Goal: Task Accomplishment & Management: Use online tool/utility

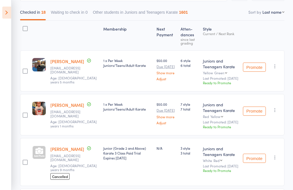
scroll to position [66, 0]
click at [3, 9] on icon at bounding box center [6, 13] width 9 height 12
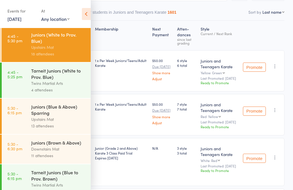
scroll to position [223, 0]
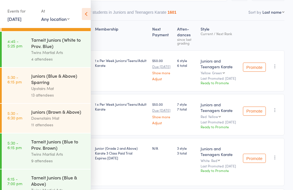
click at [37, 92] on div "Upstairs Mat" at bounding box center [58, 88] width 55 height 7
click at [87, 13] on icon at bounding box center [86, 14] width 9 height 12
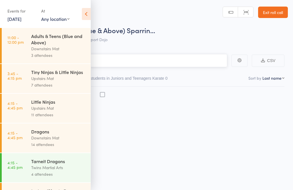
scroll to position [4, 0]
click at [7, 76] on link "3:45 - 4:15 pm Tiny Ninjas & Little Ninjas Upstairs Mat 7 attendees" at bounding box center [46, 78] width 89 height 29
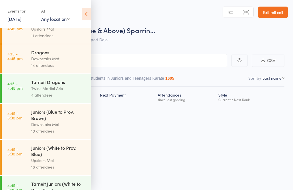
scroll to position [145, 0]
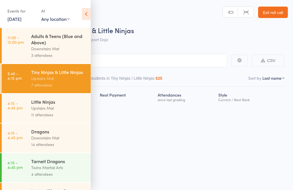
click at [90, 15] on icon at bounding box center [86, 14] width 9 height 12
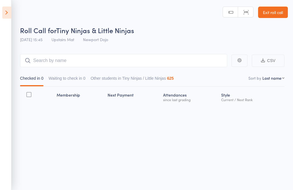
click at [6, 14] on icon at bounding box center [6, 13] width 9 height 12
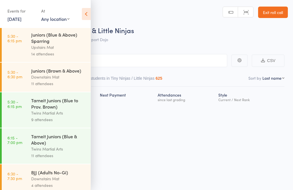
scroll to position [266, 0]
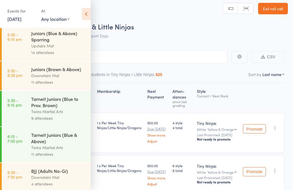
click at [32, 43] on div "Juniors (Blue & Above) Sparring" at bounding box center [58, 36] width 55 height 13
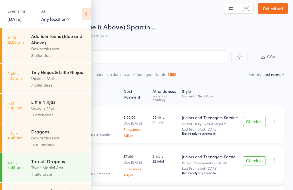
click at [83, 14] on icon at bounding box center [86, 14] width 9 height 12
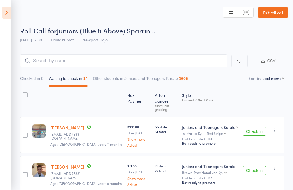
click at [3, 13] on icon at bounding box center [6, 13] width 9 height 12
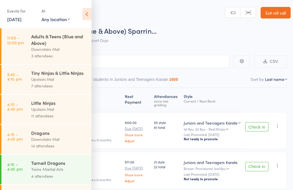
click at [83, 11] on icon at bounding box center [86, 14] width 9 height 12
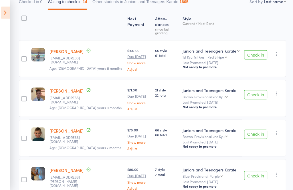
scroll to position [78, 0]
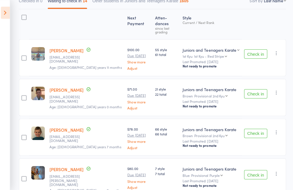
click at [273, 50] on icon "button" at bounding box center [275, 53] width 6 height 6
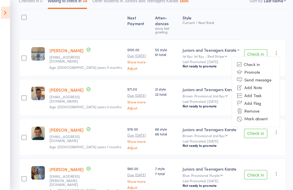
click at [255, 106] on li "Remove" at bounding box center [254, 110] width 47 height 8
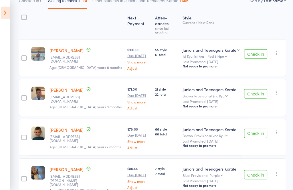
scroll to position [94, 0]
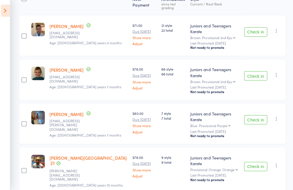
click at [251, 19] on div "Check in Check in Promote Send message Add Note Add Task Add Flag Remove Mark a…" at bounding box center [262, 37] width 44 height 41
click at [253, 29] on button "Check in" at bounding box center [254, 33] width 23 height 9
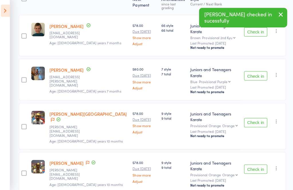
click at [254, 31] on button "Check in" at bounding box center [254, 33] width 23 height 9
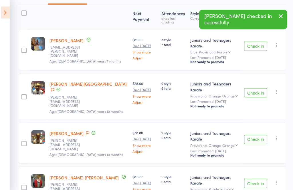
scroll to position [81, 0]
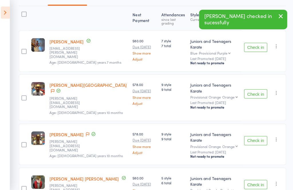
click at [257, 43] on button "Check in" at bounding box center [254, 47] width 23 height 9
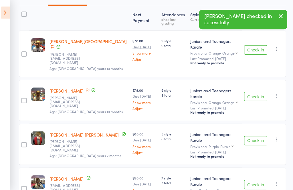
click at [246, 45] on button "Check in" at bounding box center [254, 49] width 23 height 9
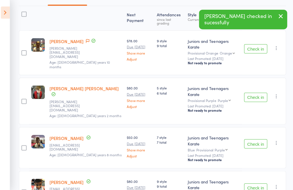
click at [253, 44] on button "Check in" at bounding box center [254, 48] width 23 height 9
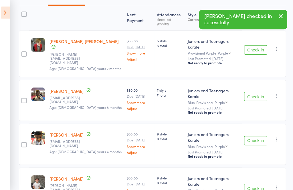
click at [258, 45] on button "Check in" at bounding box center [254, 49] width 23 height 9
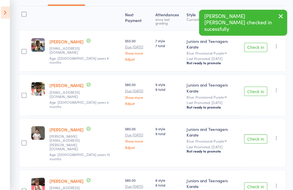
click at [254, 45] on button "Check in" at bounding box center [254, 47] width 23 height 9
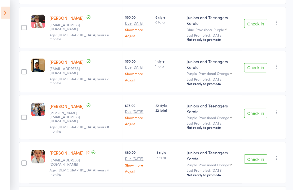
scroll to position [199, 0]
click at [257, 153] on button "Check in" at bounding box center [254, 157] width 23 height 9
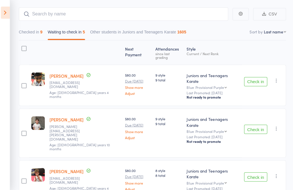
scroll to position [47, 0]
click at [255, 76] on button "Check in" at bounding box center [254, 80] width 23 height 9
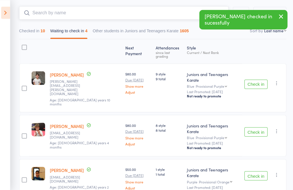
click at [157, 12] on input "search" at bounding box center [123, 12] width 207 height 13
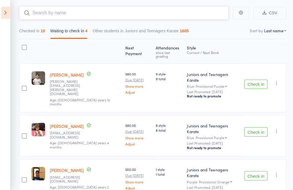
scroll to position [48, 0]
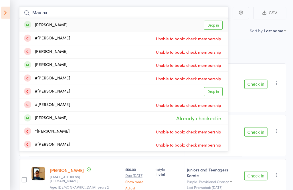
type input "Max ax"
click at [214, 26] on link "Drop in" at bounding box center [212, 25] width 19 height 9
